Goal: Transaction & Acquisition: Purchase product/service

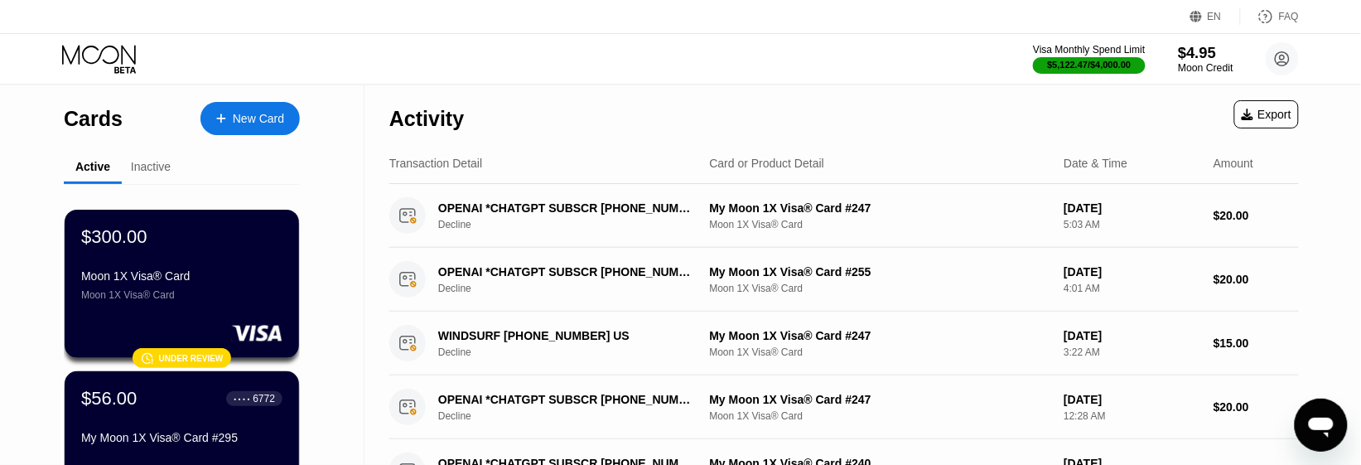
click at [1215, 59] on div "$4.95" at bounding box center [1206, 52] width 56 height 17
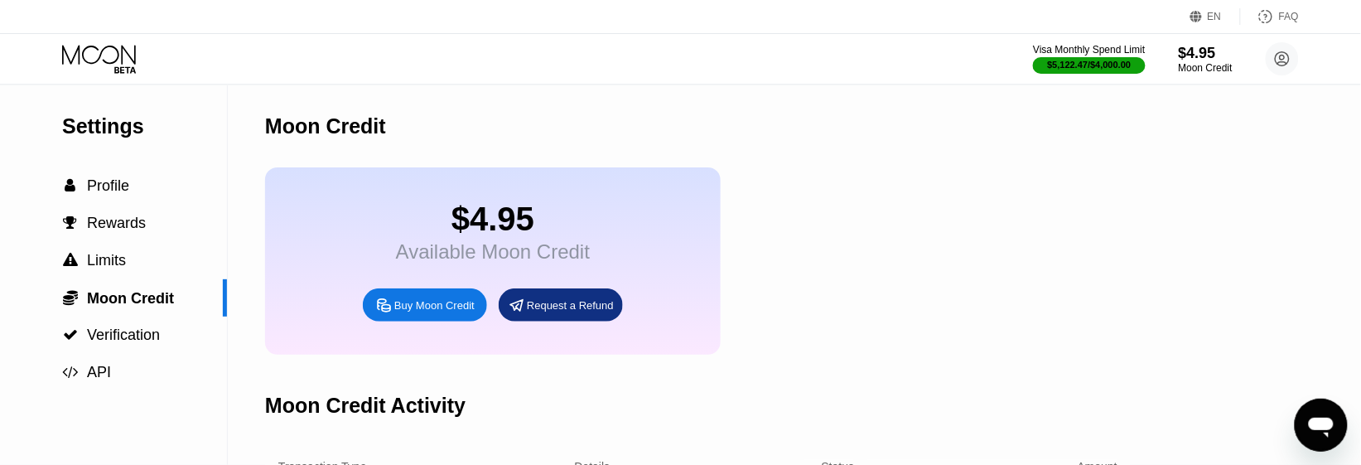
scroll to position [207, 0]
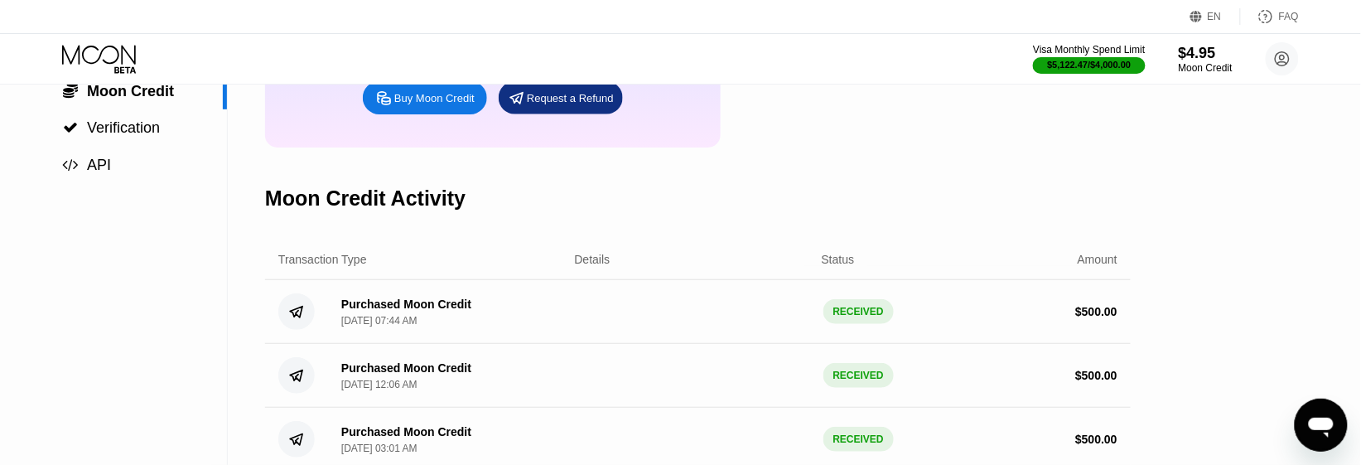
click at [445, 105] on div "Buy Moon Credit" at bounding box center [434, 98] width 80 height 14
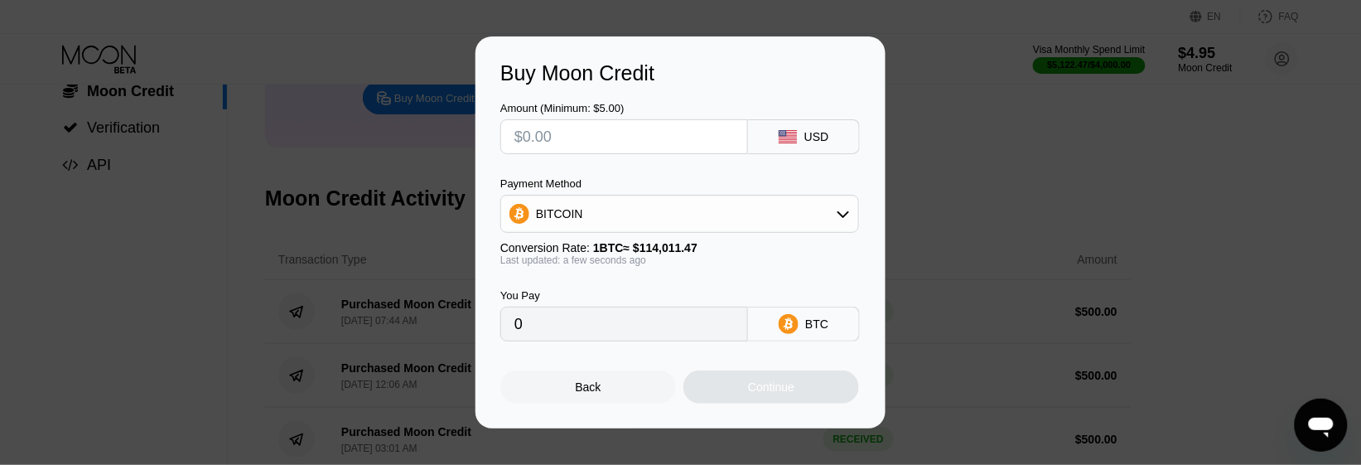
click at [599, 139] on input "text" at bounding box center [624, 136] width 220 height 33
type input "$500"
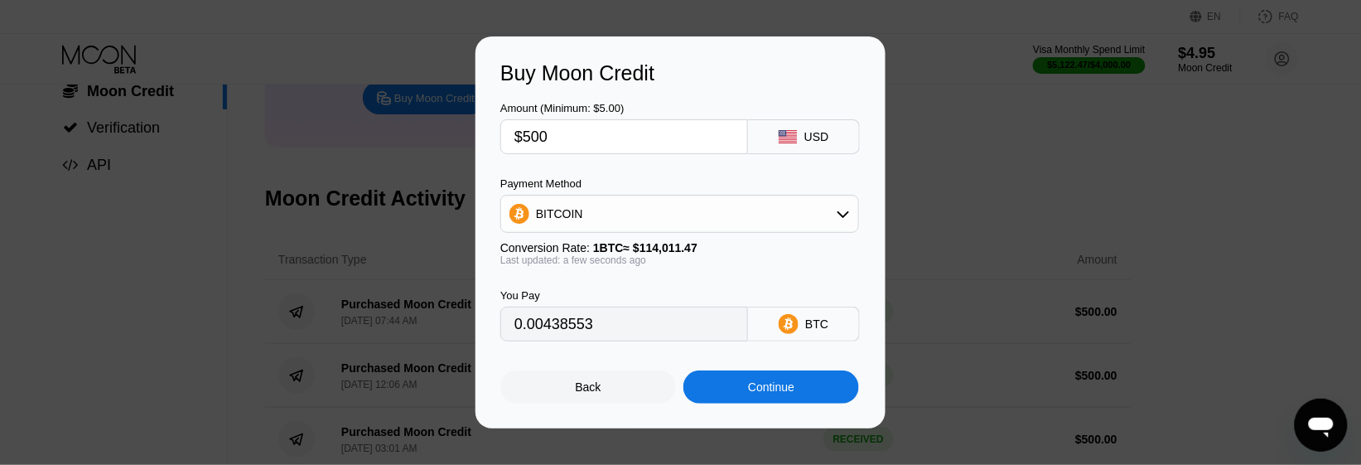
type input "0.00438553"
type input "$500"
click at [635, 208] on div "BITCOIN" at bounding box center [679, 213] width 357 height 33
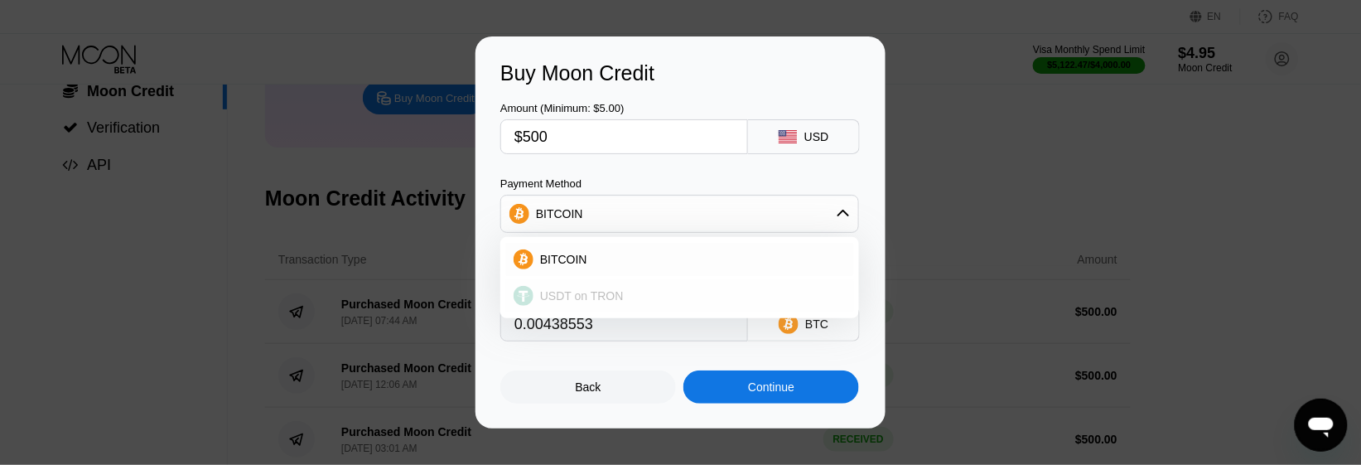
click at [632, 290] on div "USDT on TRON" at bounding box center [690, 295] width 312 height 13
type input "505.05"
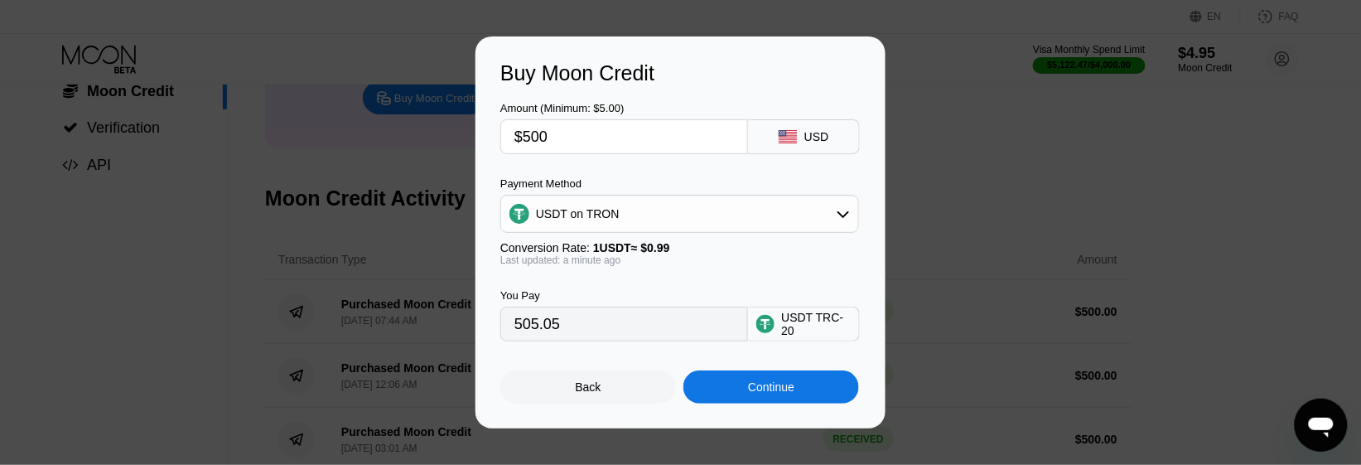
click at [737, 396] on div "Continue" at bounding box center [771, 386] width 176 height 33
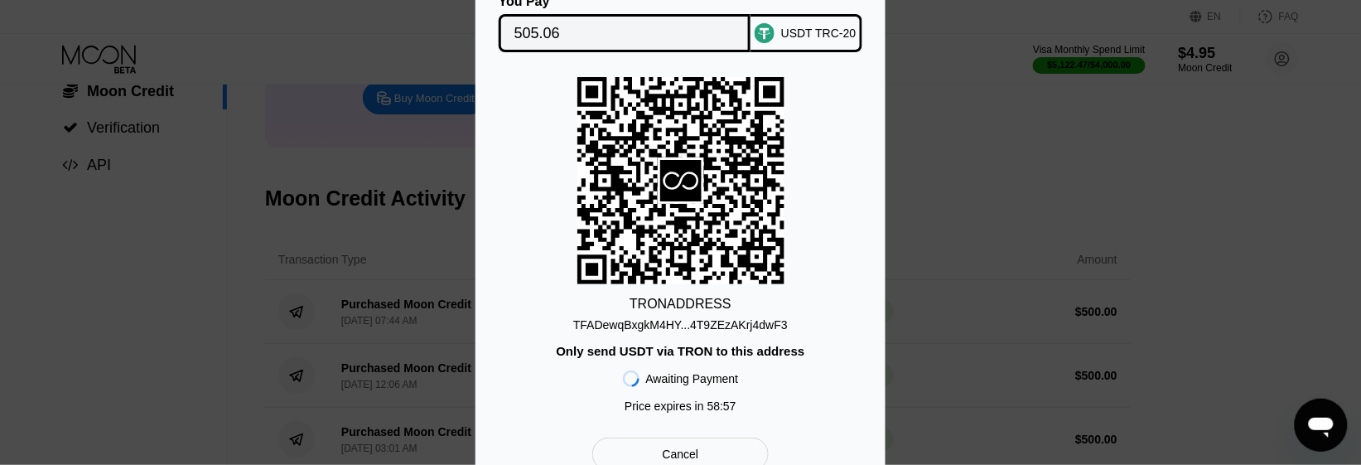
click at [642, 23] on input "505.06" at bounding box center [624, 33] width 221 height 33
click at [636, 325] on div "TFADewqBxgkM4HY...4T9ZEzAKrj4dwF3" at bounding box center [680, 324] width 215 height 13
click at [688, 333] on div "TRON ADDRESS TFADewqBxgkM4HY...4T9ZEzAKrj4dwF3 Only send USDT via TRON to this …" at bounding box center [680, 249] width 360 height 344
click at [696, 325] on div "TFADewqBxgkM4HY...4T9ZEzAKrj4dwF3" at bounding box center [680, 324] width 215 height 13
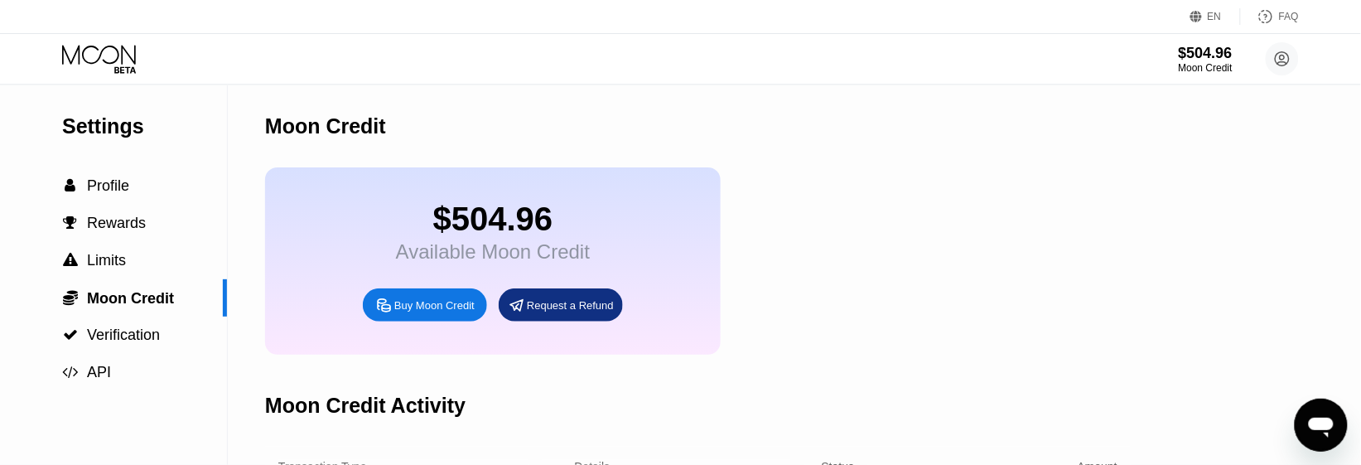
click at [108, 58] on icon at bounding box center [100, 59] width 77 height 29
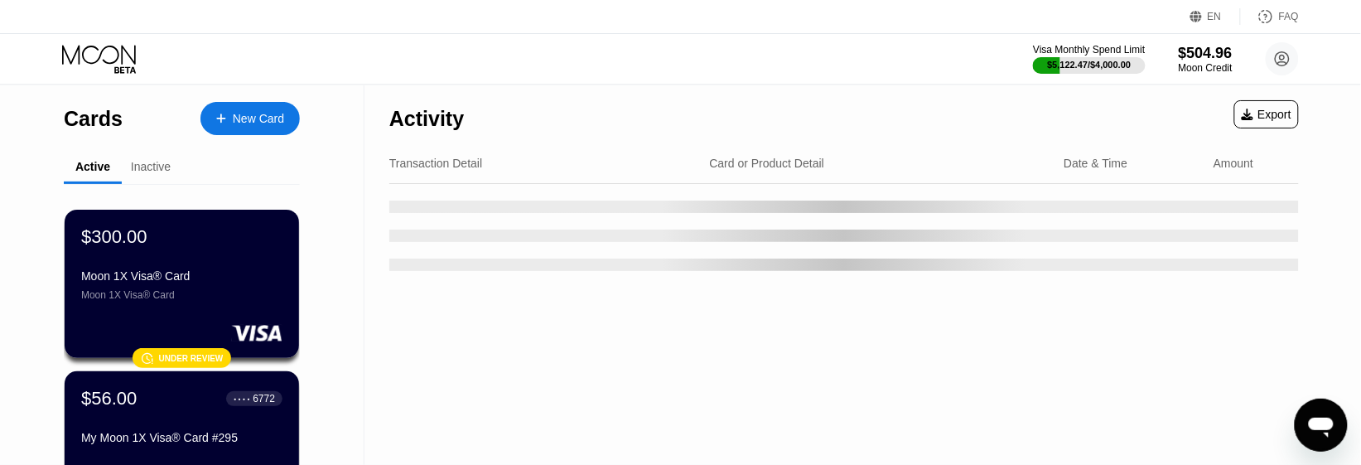
click at [243, 114] on div "New Card" at bounding box center [258, 119] width 51 height 14
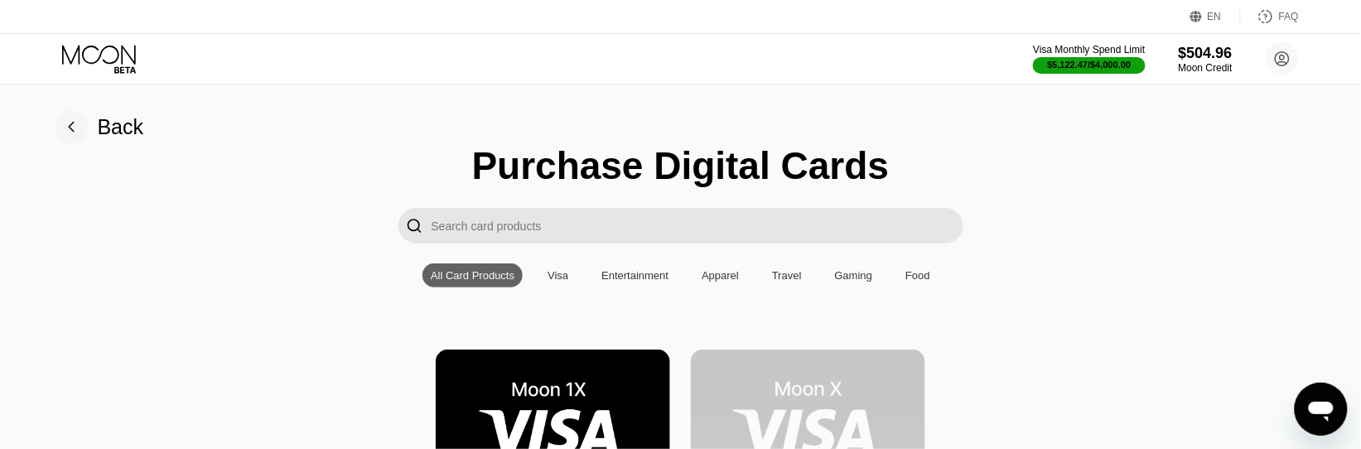
click at [557, 350] on img at bounding box center [553, 424] width 234 height 148
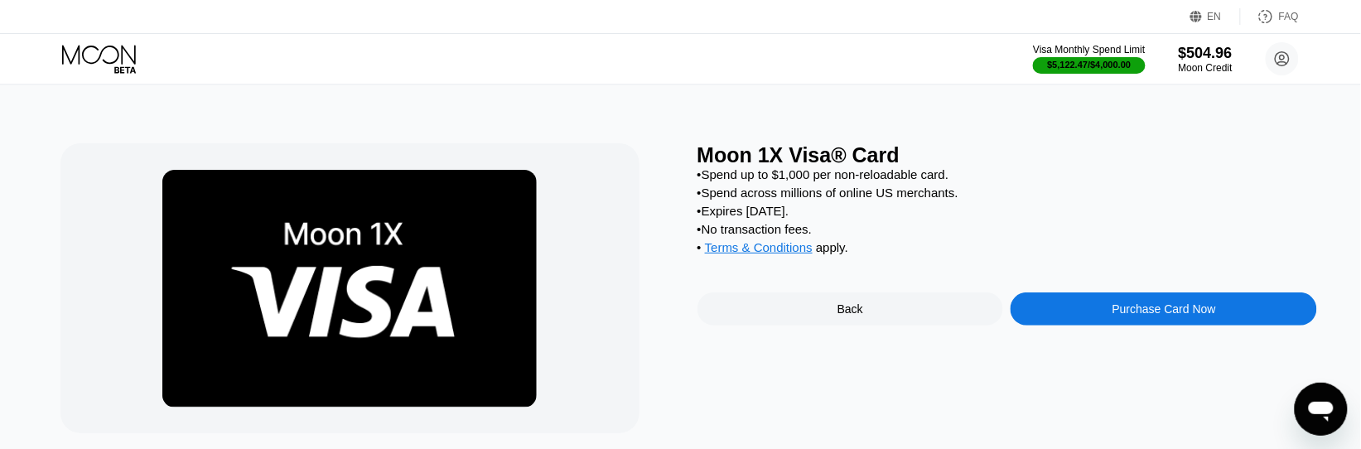
click at [1075, 324] on div "Purchase Card Now" at bounding box center [1164, 308] width 307 height 33
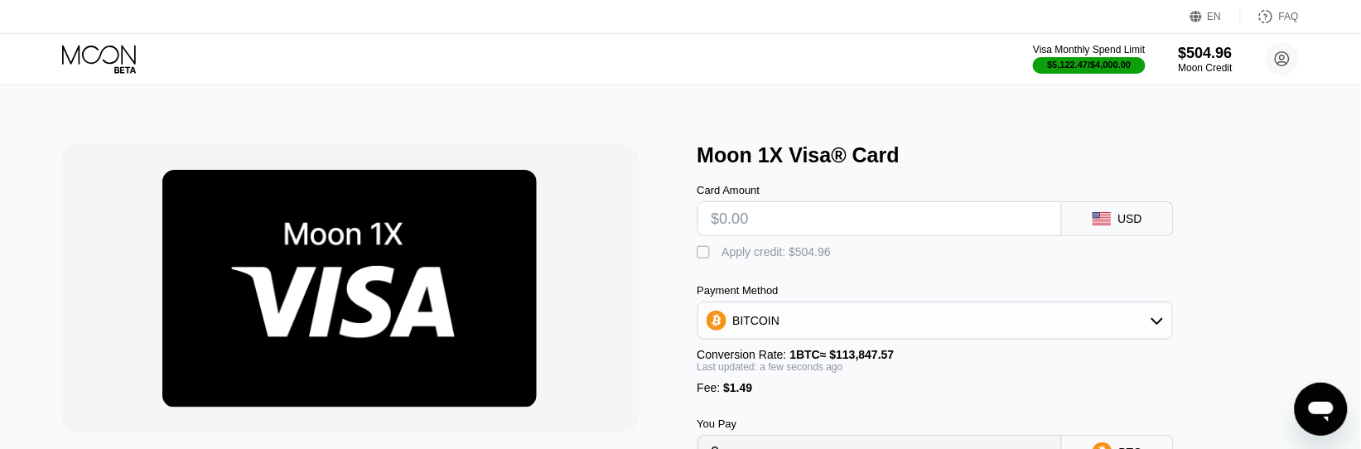
type input "0"
click at [794, 211] on input "text" at bounding box center [880, 218] width 336 height 33
type input "$100"
type input "0.00089146"
type input "$100"
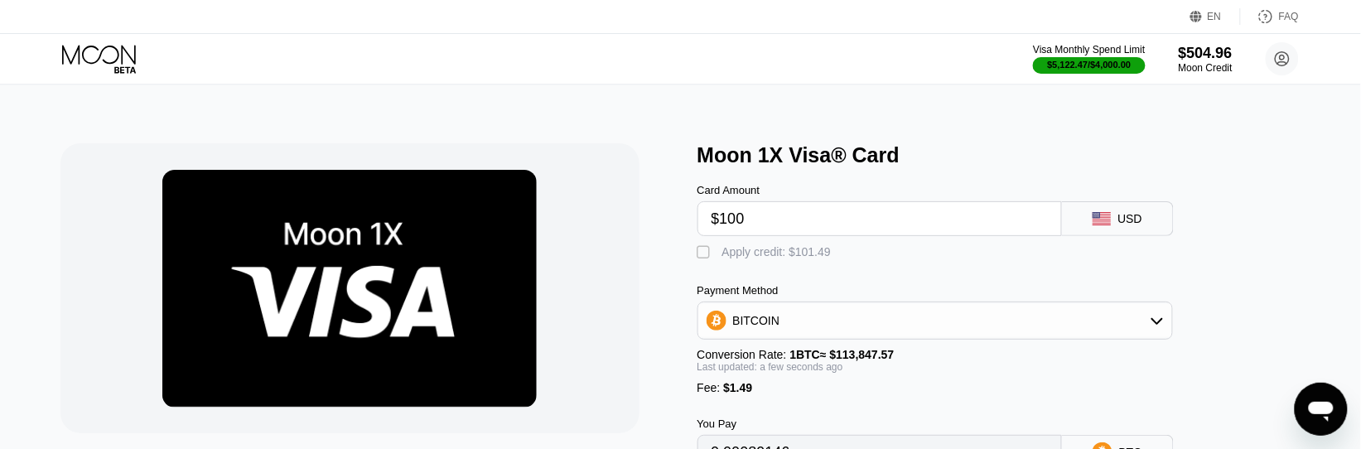
click at [825, 129] on div "Min: $ 5 , Max: $ 1000 This card only works in The United States Moon 1X Visa® …" at bounding box center [681, 329] width 1377 height 488
click at [701, 254] on div "" at bounding box center [706, 252] width 17 height 17
type input "0"
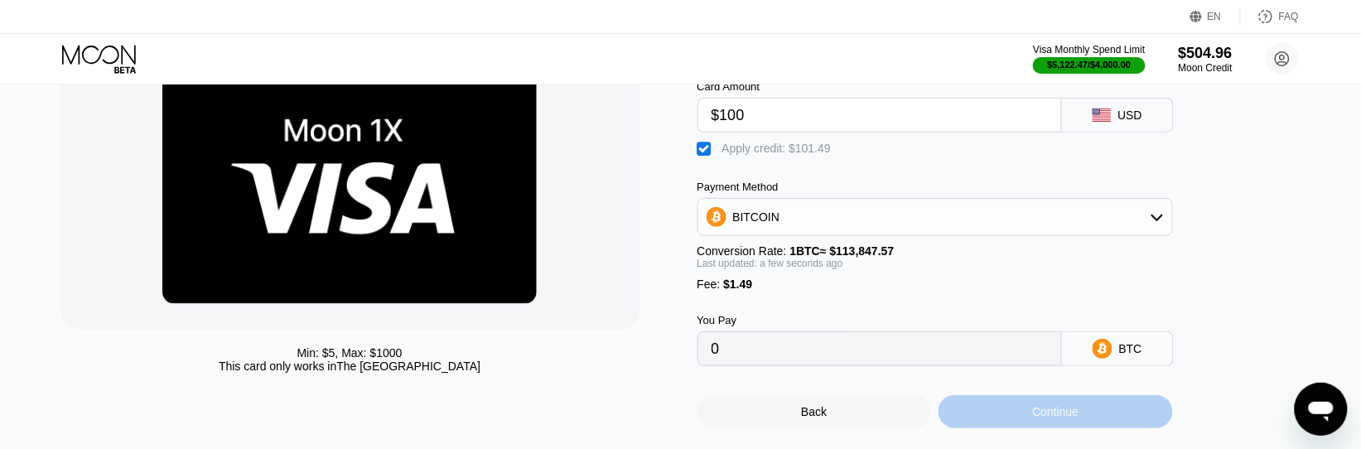
click at [1044, 418] on div "Continue" at bounding box center [1055, 411] width 46 height 13
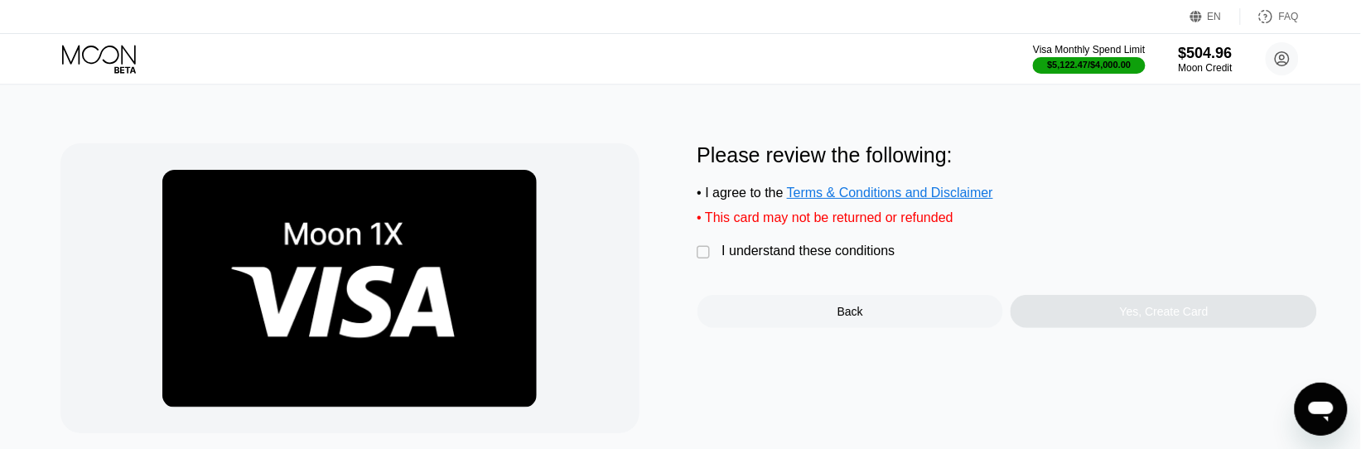
click at [792, 244] on div "Please review the following: • I agree to the Terms & Conditions and Disclaimer…" at bounding box center [1008, 235] width 621 height 185
click at [764, 258] on div "I understand these conditions" at bounding box center [808, 251] width 173 height 15
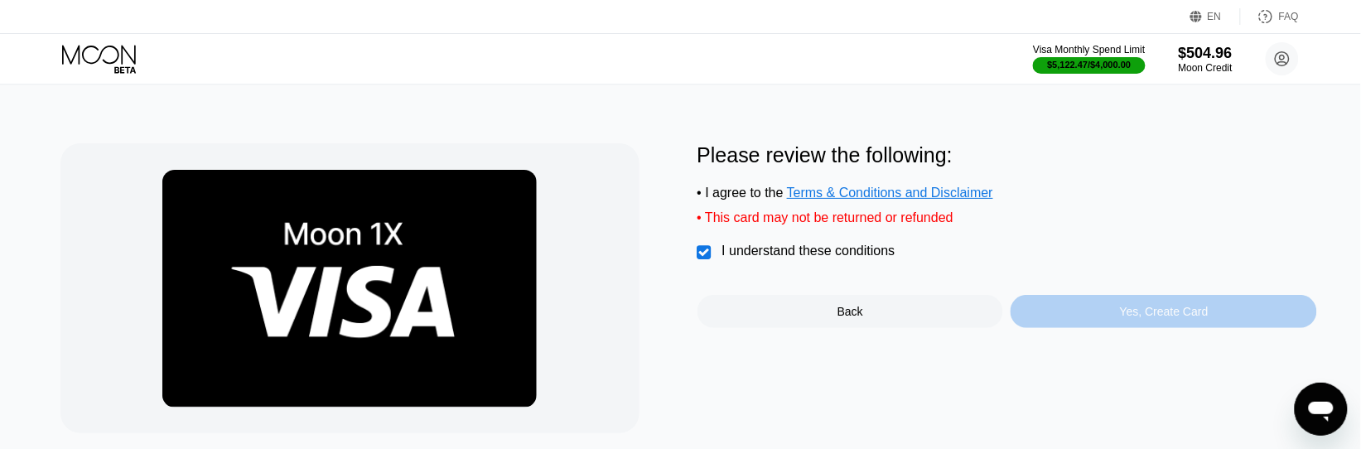
click at [1113, 321] on div "Yes, Create Card" at bounding box center [1164, 311] width 307 height 33
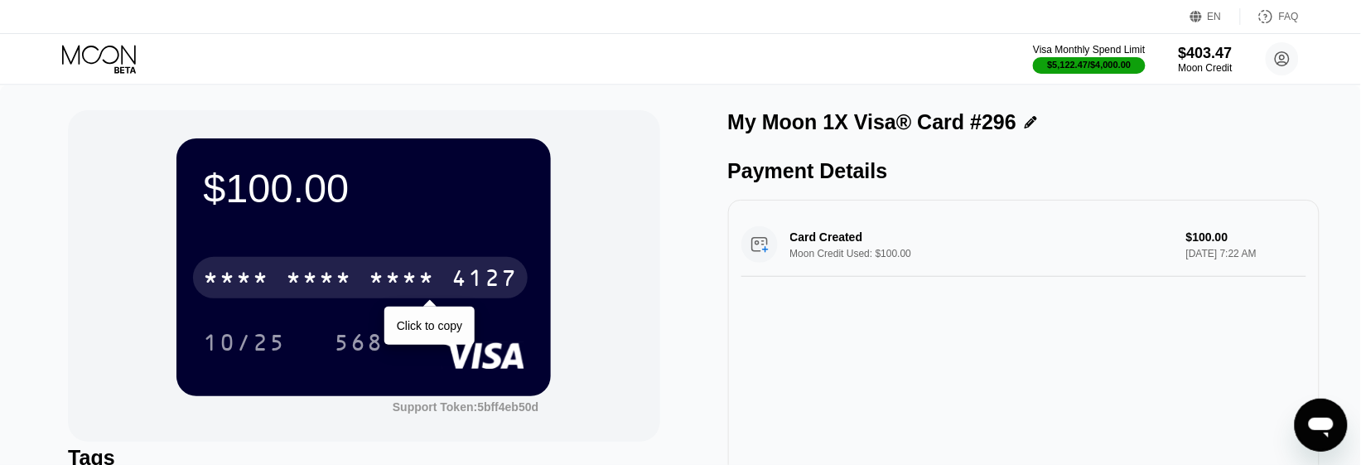
click at [452, 263] on div "* * * * * * * * * * * * 4127" at bounding box center [360, 277] width 335 height 41
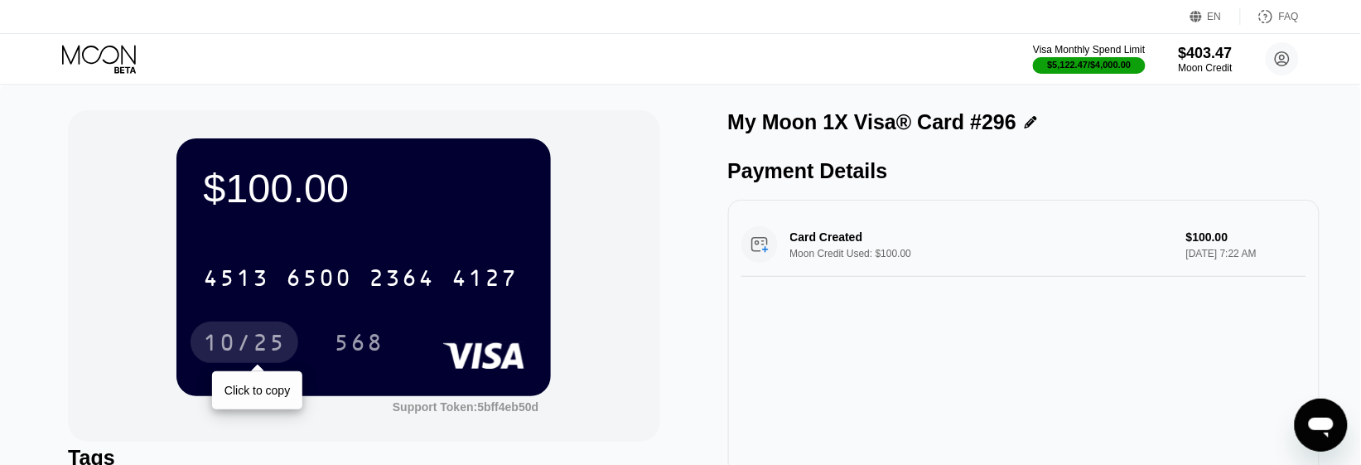
click at [251, 350] on div "10/25" at bounding box center [244, 344] width 83 height 27
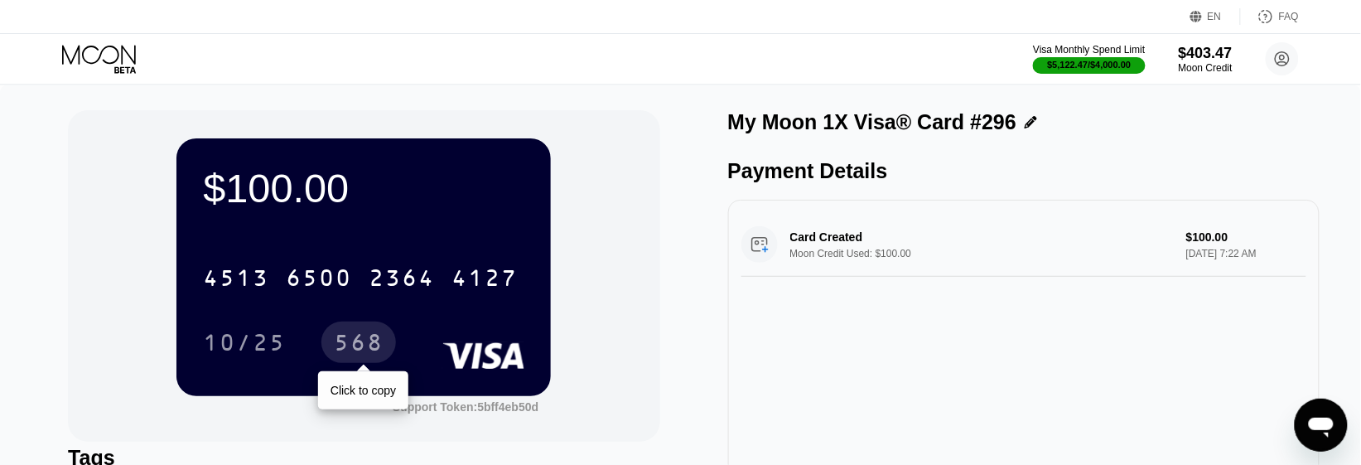
click at [342, 345] on div "568" at bounding box center [359, 344] width 50 height 27
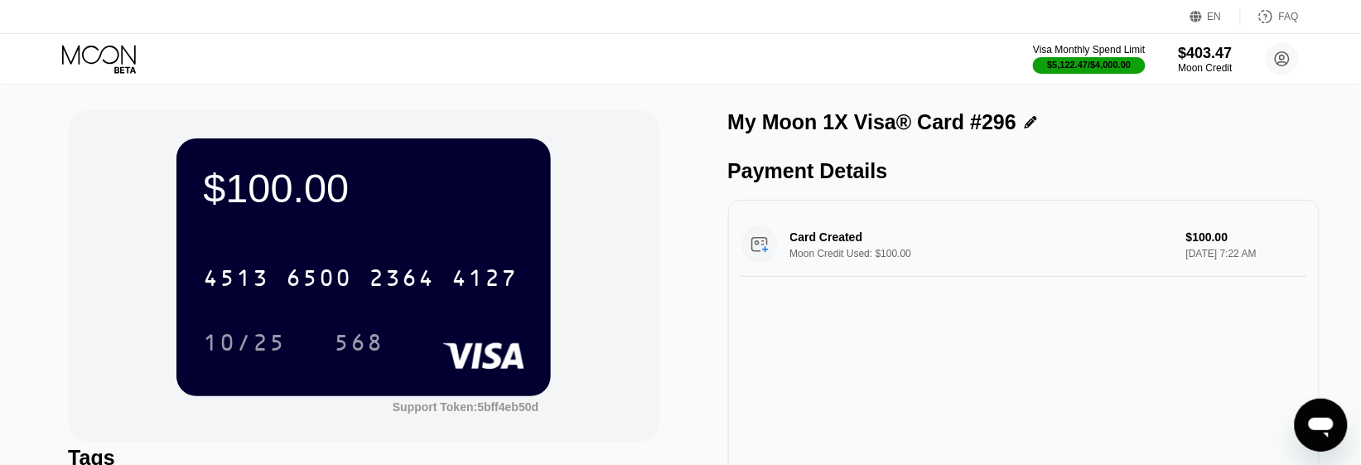
click at [22, 275] on div "$100.00 4513 6500 2364 4127 10/25 568 Support Token: 5bff4eb50d Tags Add Tag Ma…" at bounding box center [680, 343] width 1361 height 516
click at [93, 48] on icon at bounding box center [100, 59] width 77 height 29
